Goal: Navigation & Orientation: Find specific page/section

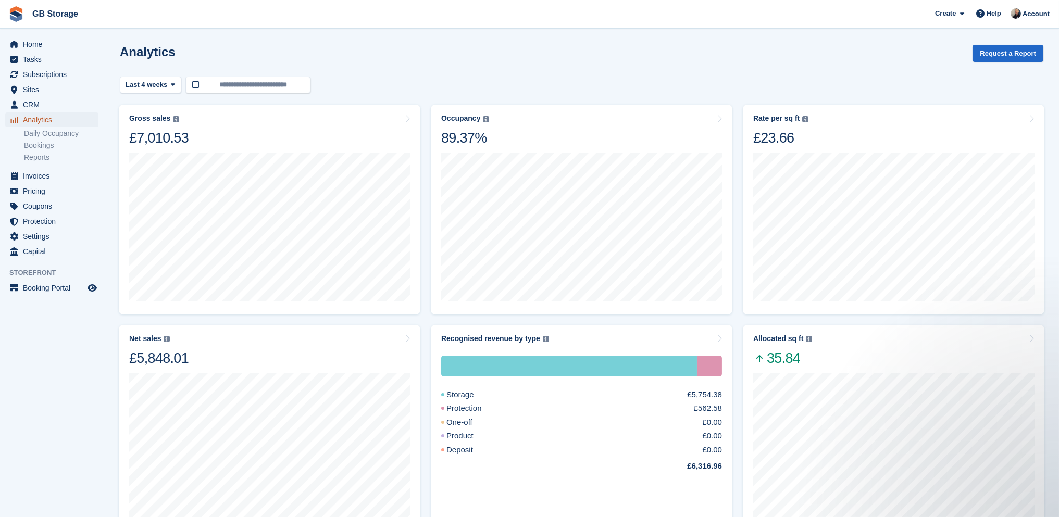
click at [42, 119] on span "Analytics" at bounding box center [54, 120] width 63 height 15
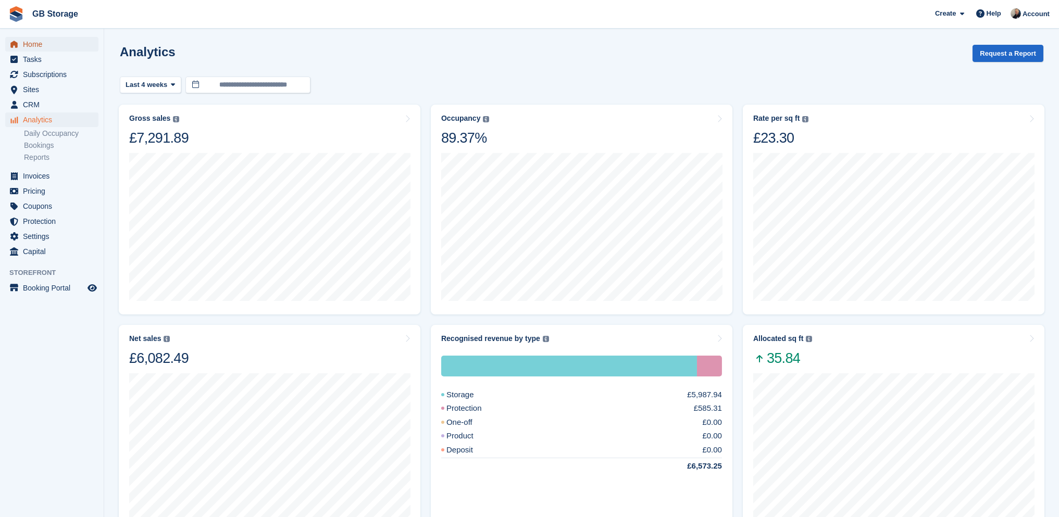
click at [47, 42] on span "Home" at bounding box center [54, 44] width 63 height 15
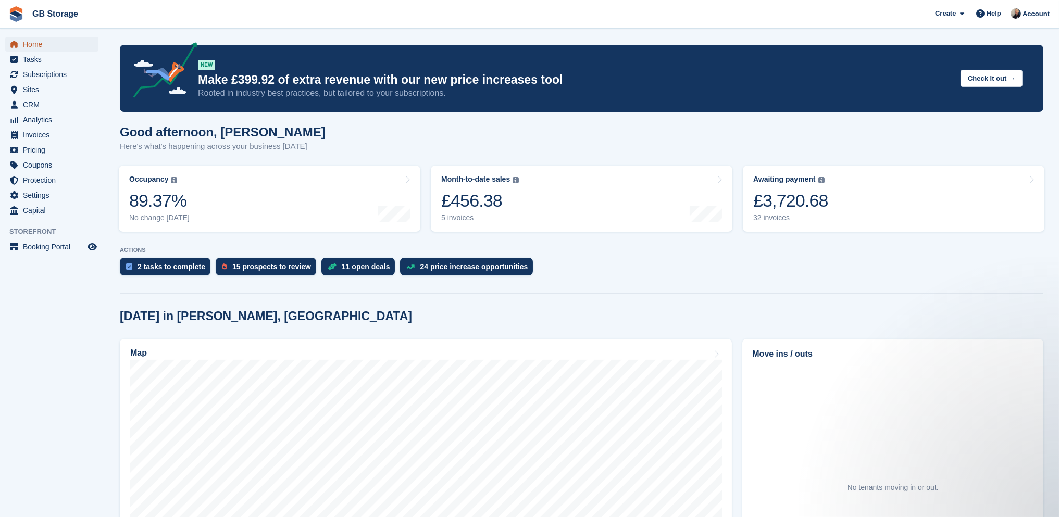
click at [34, 46] on span "Home" at bounding box center [54, 44] width 63 height 15
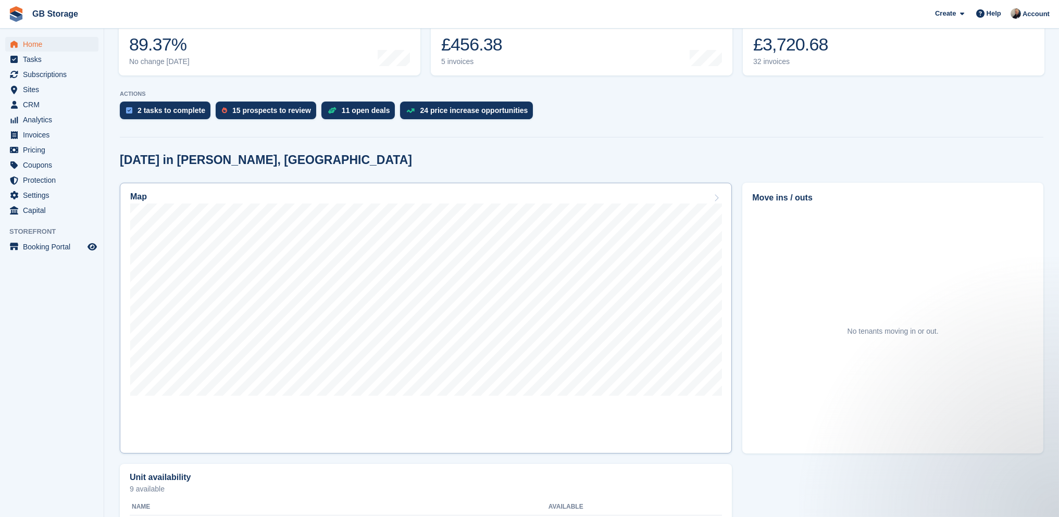
scroll to position [208, 0]
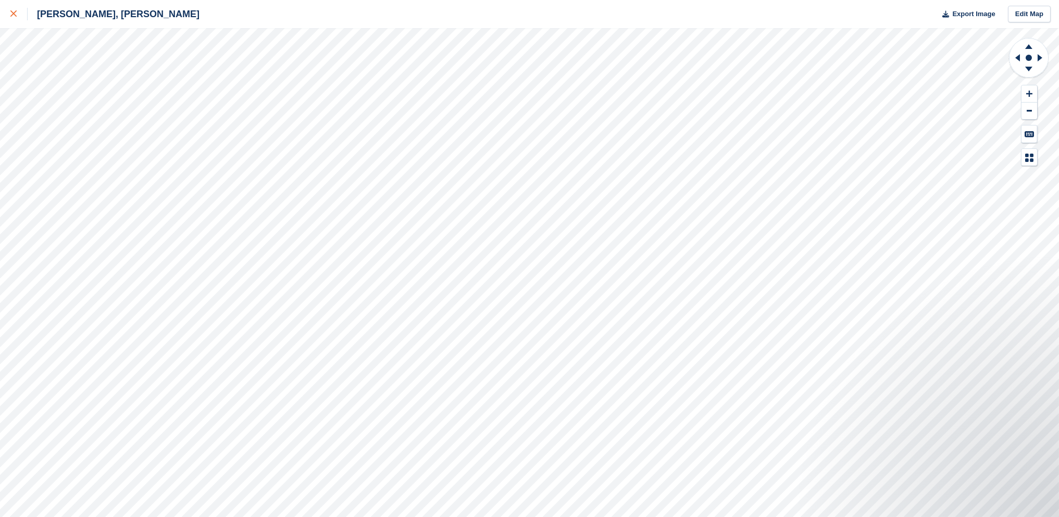
click at [17, 15] on div at bounding box center [18, 14] width 17 height 13
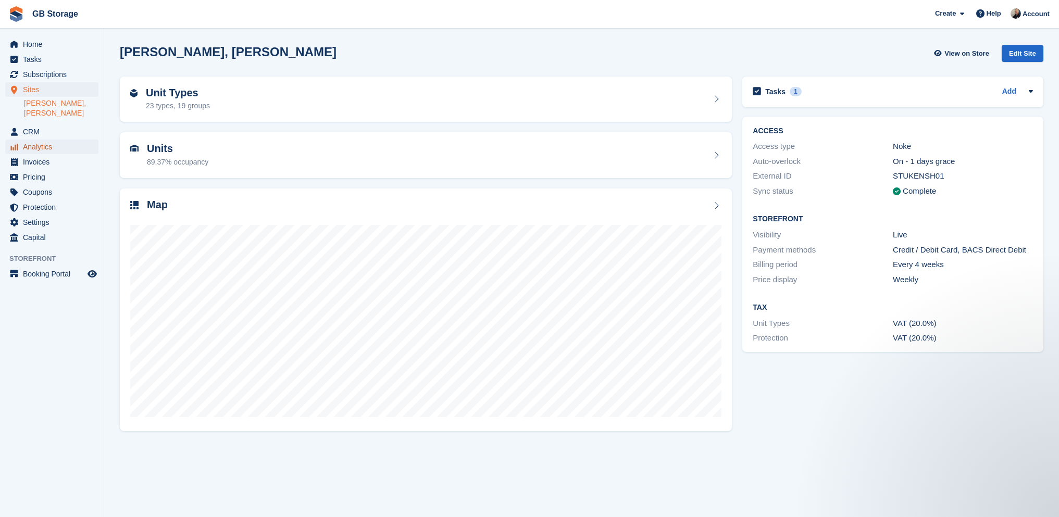
click at [38, 140] on span "Analytics" at bounding box center [54, 147] width 63 height 15
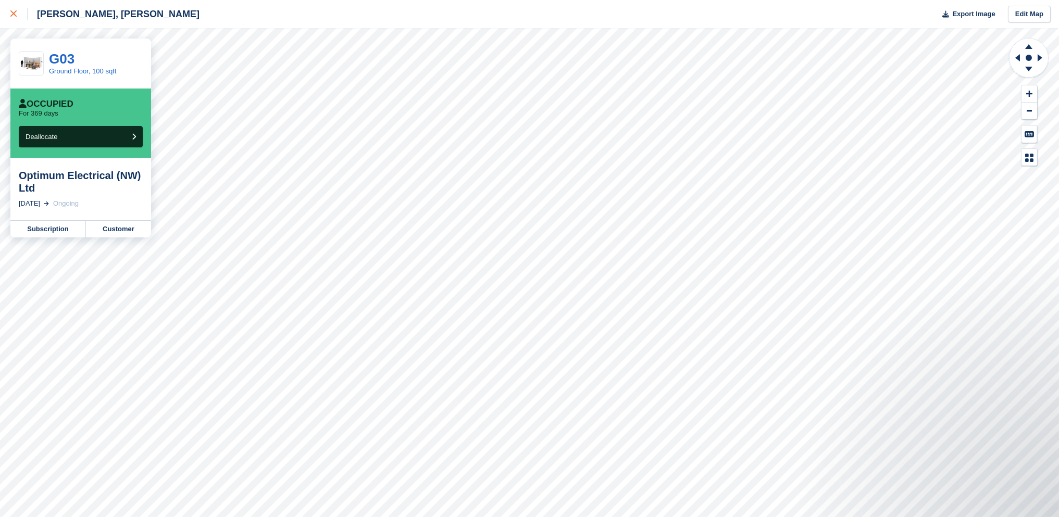
click at [7, 15] on link at bounding box center [14, 14] width 28 height 28
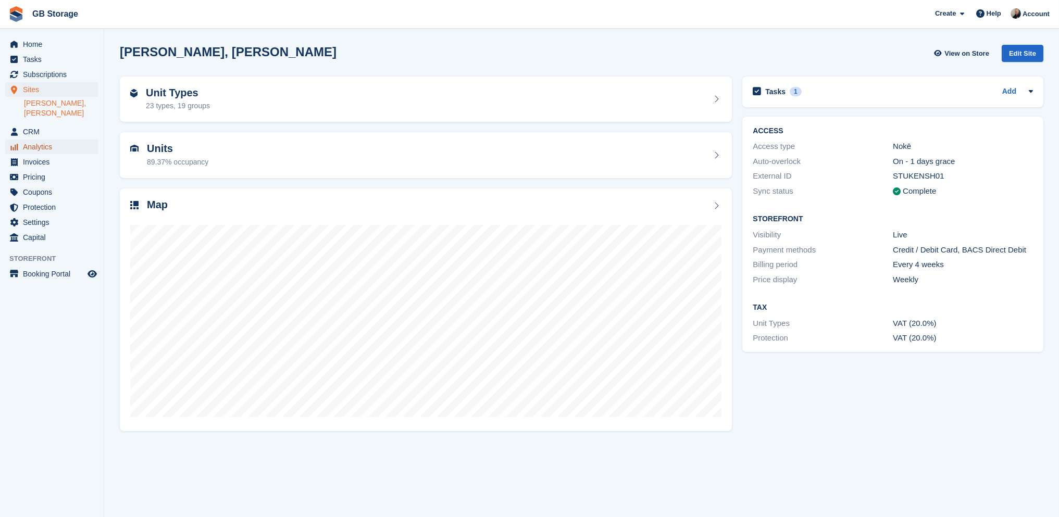
click at [54, 140] on span "Analytics" at bounding box center [54, 147] width 63 height 15
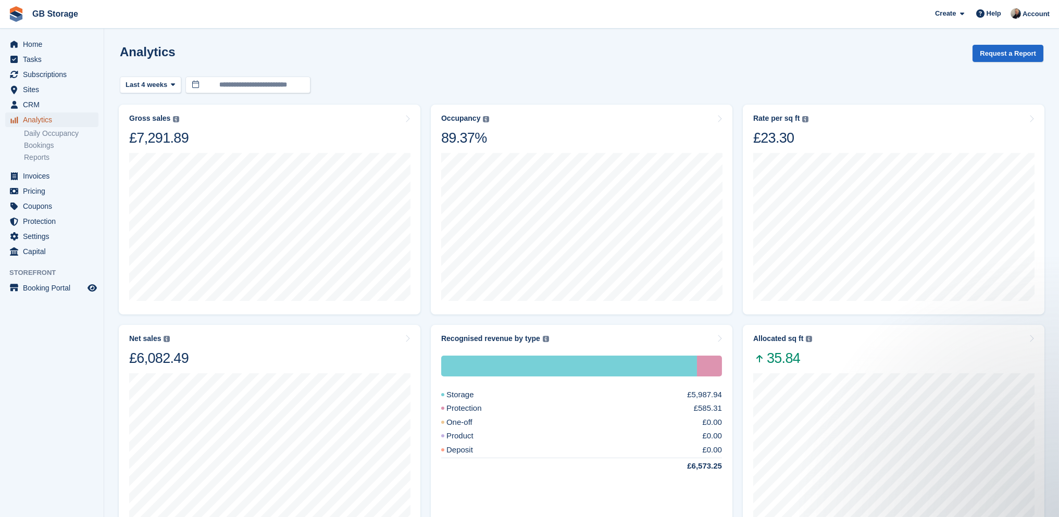
click at [51, 120] on span "Analytics" at bounding box center [54, 120] width 63 height 15
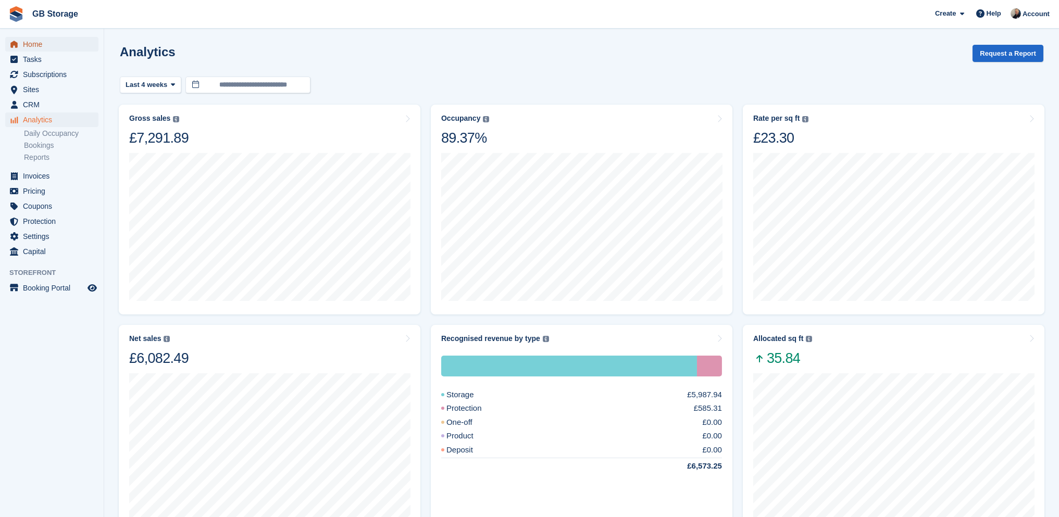
click at [43, 48] on span "Home" at bounding box center [54, 44] width 63 height 15
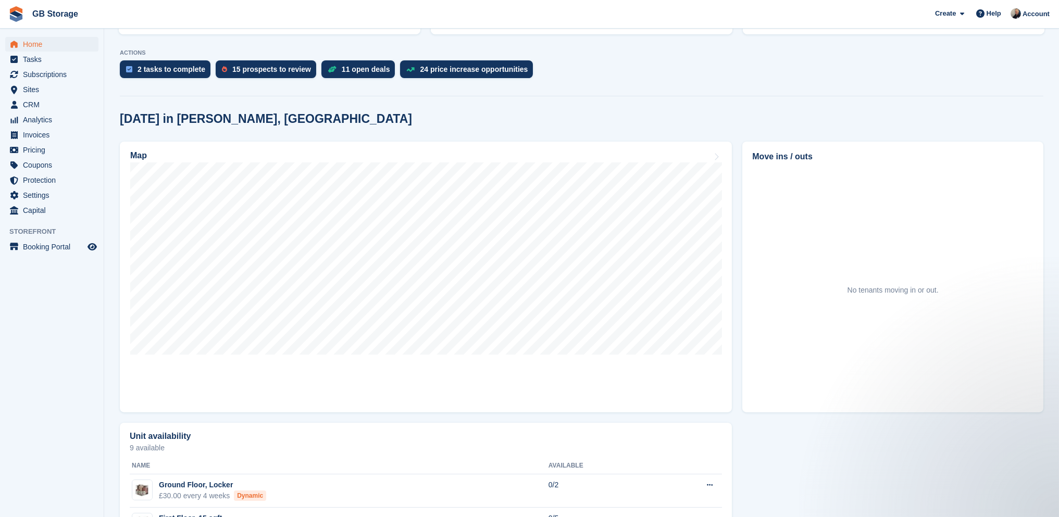
scroll to position [208, 0]
